Goal: Book appointment/travel/reservation

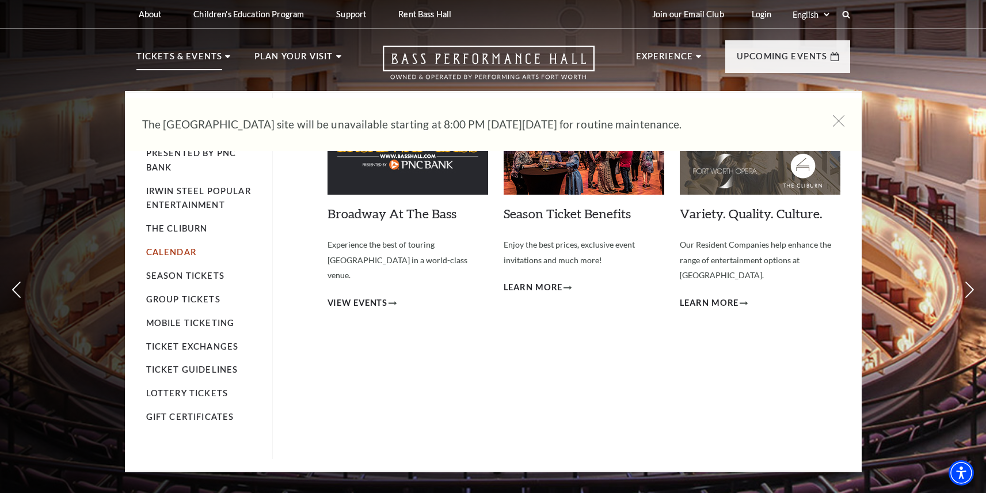
click at [165, 253] on link "Calendar" at bounding box center [171, 252] width 50 height 10
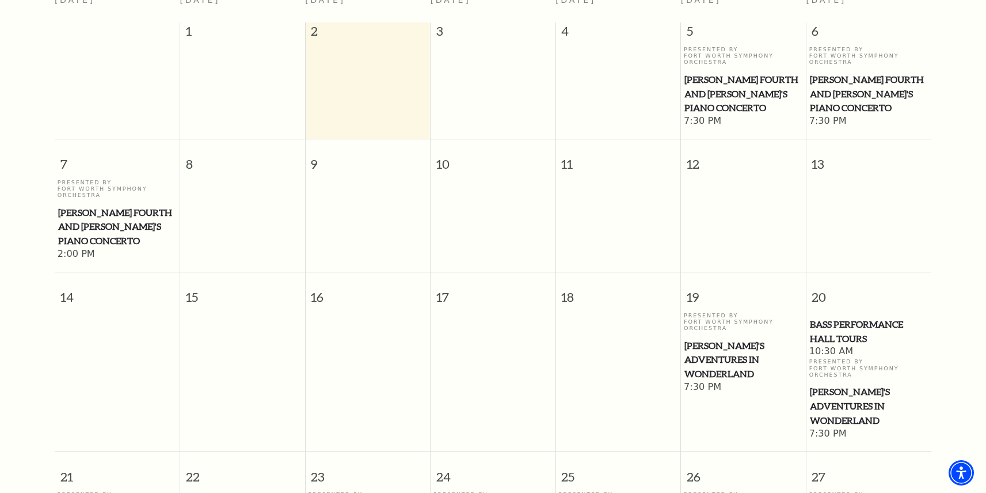
scroll to position [332, 0]
click at [731, 337] on span "[PERSON_NAME]'s Adventures in Wonderland" at bounding box center [743, 358] width 118 height 43
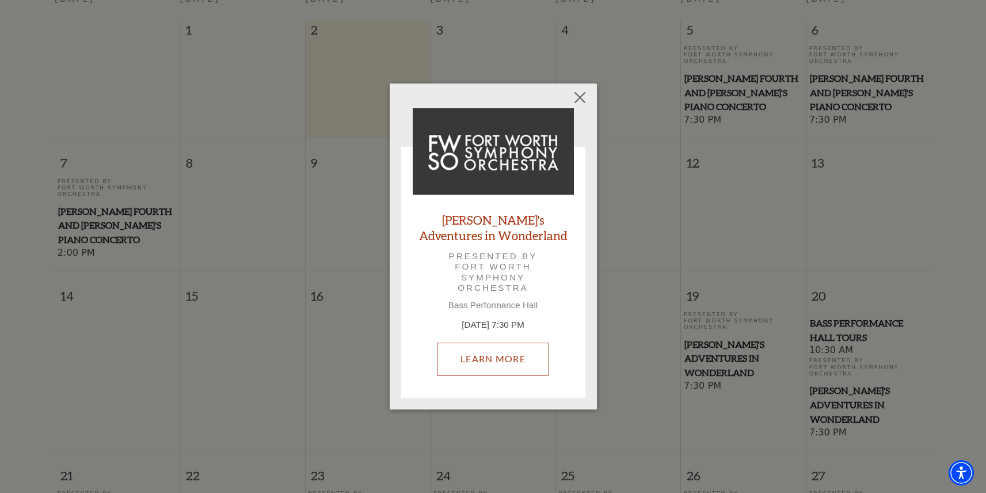
click at [485, 362] on link "Learn More" at bounding box center [493, 358] width 112 height 32
